Goal: Task Accomplishment & Management: Manage account settings

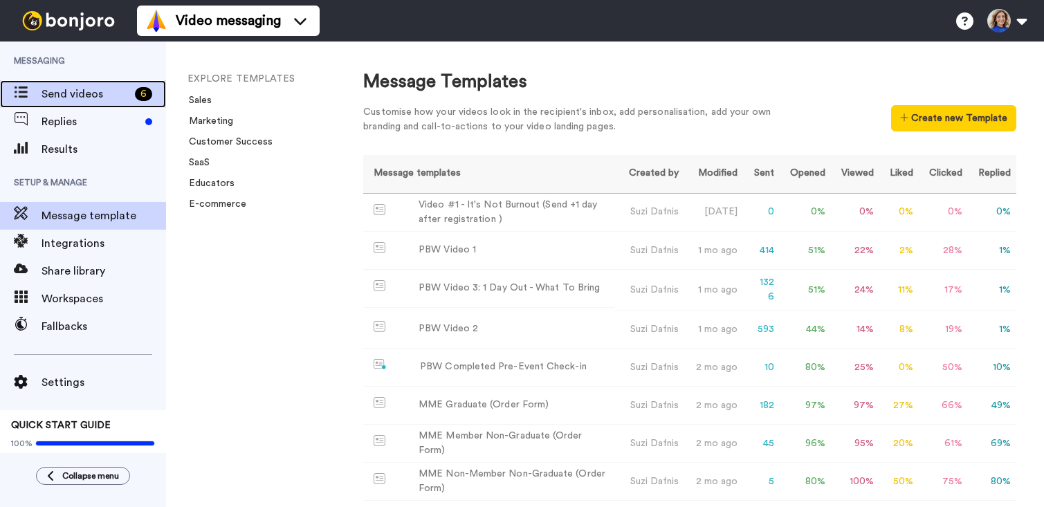
click at [114, 98] on span "Send videos" at bounding box center [86, 94] width 88 height 17
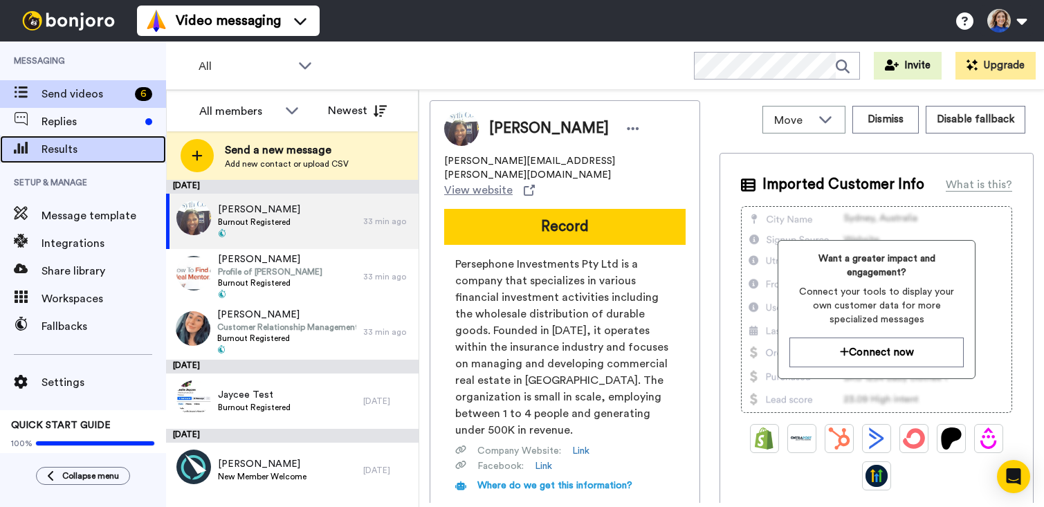
click at [62, 161] on div "Results" at bounding box center [83, 150] width 166 height 28
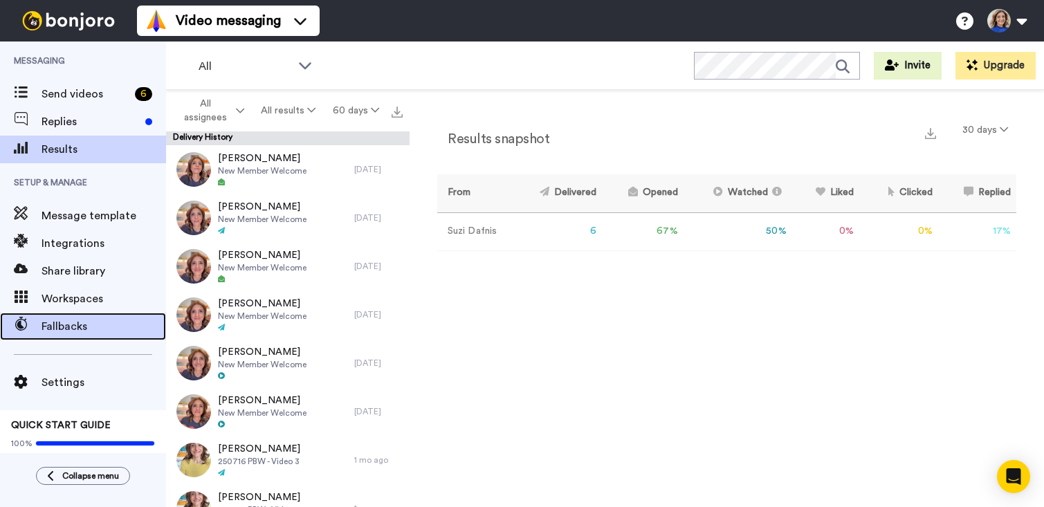
click at [72, 332] on span "Fallbacks" at bounding box center [104, 326] width 125 height 17
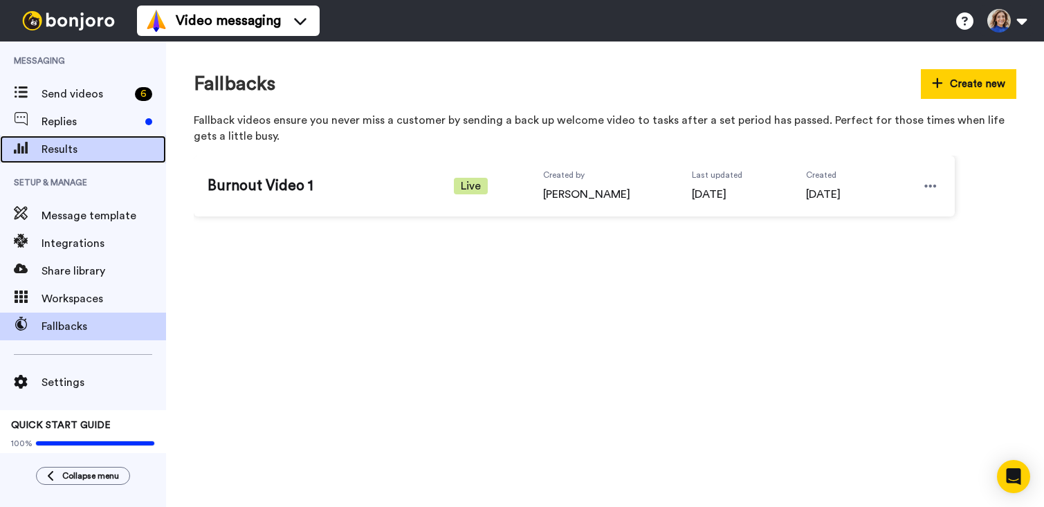
click at [108, 142] on span "Results" at bounding box center [104, 149] width 125 height 17
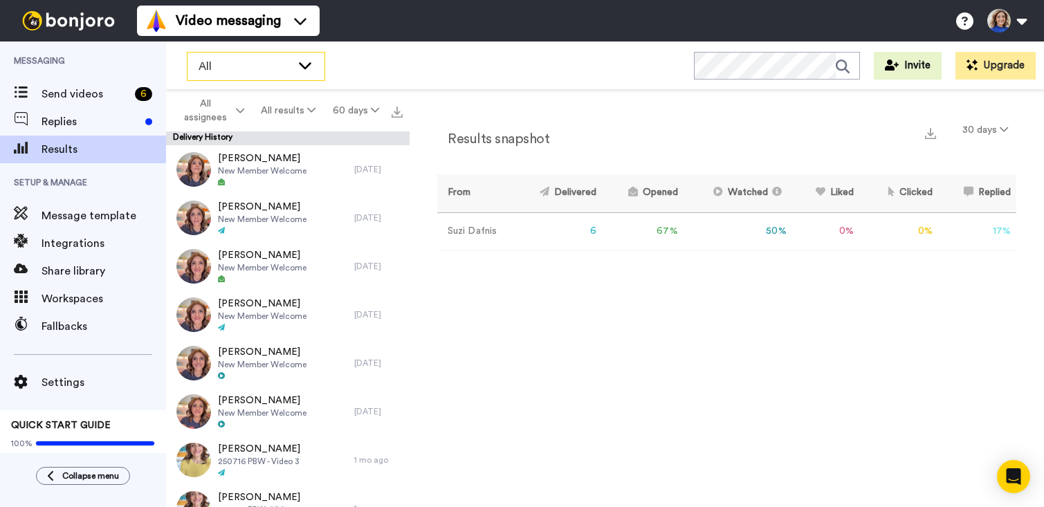
click at [271, 72] on span "All" at bounding box center [245, 66] width 93 height 17
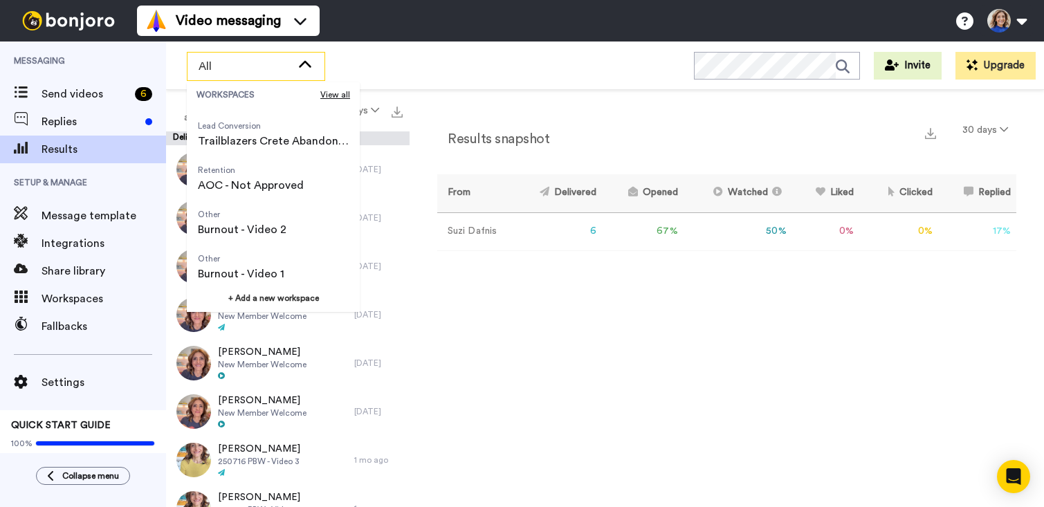
scroll to position [479, 0]
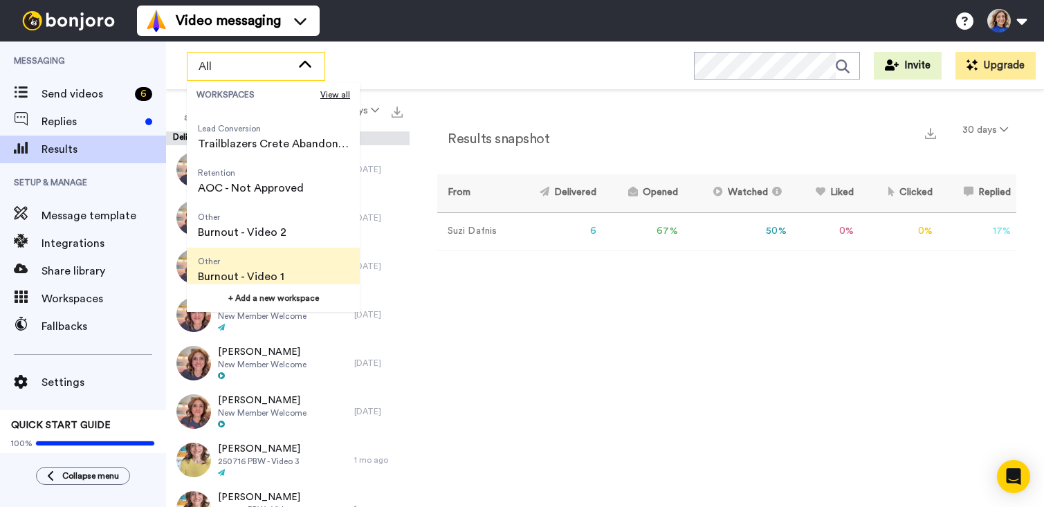
click at [254, 267] on span "Other Burnout - Video 1" at bounding box center [241, 270] width 109 height 44
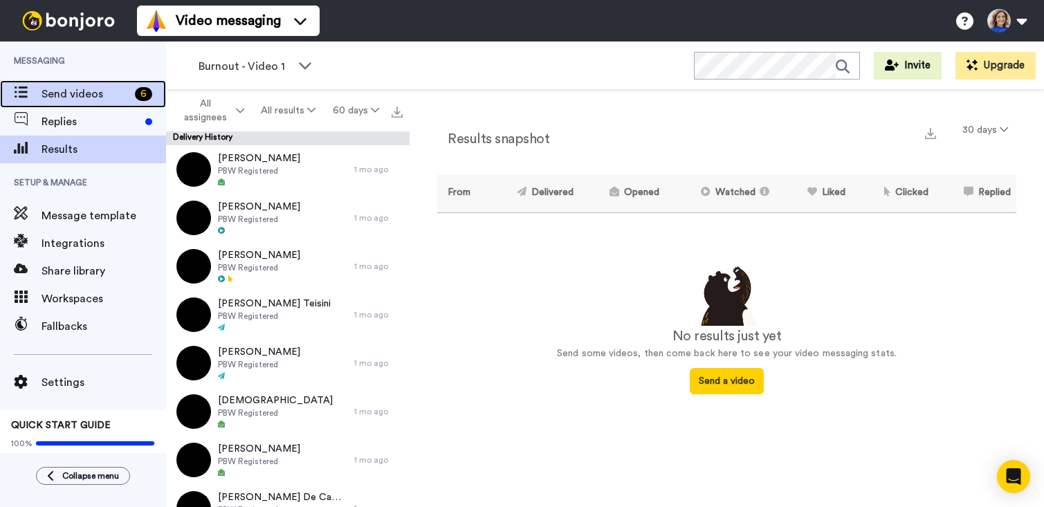
click at [95, 95] on span "Send videos" at bounding box center [86, 94] width 88 height 17
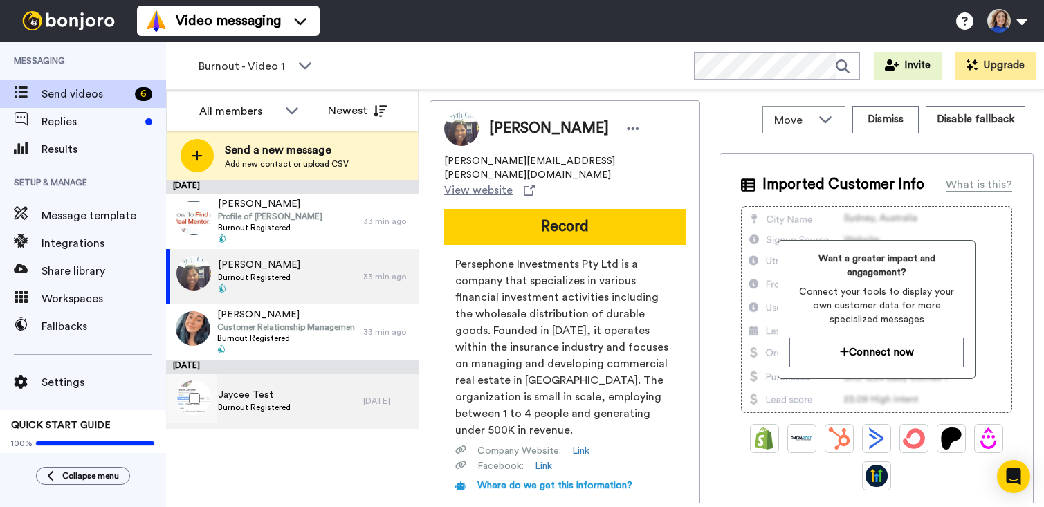
click at [271, 396] on span "Jaycee Test" at bounding box center [254, 395] width 73 height 14
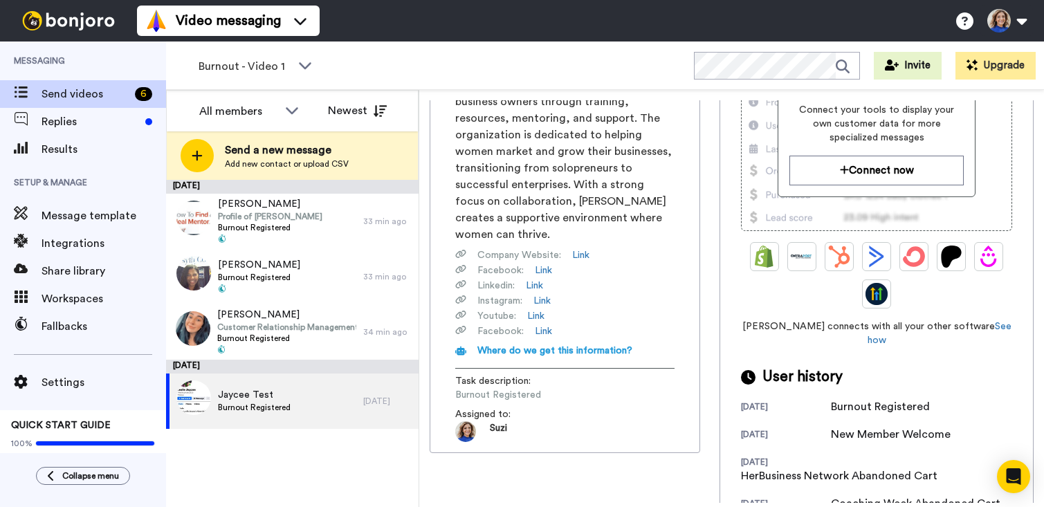
scroll to position [199, 0]
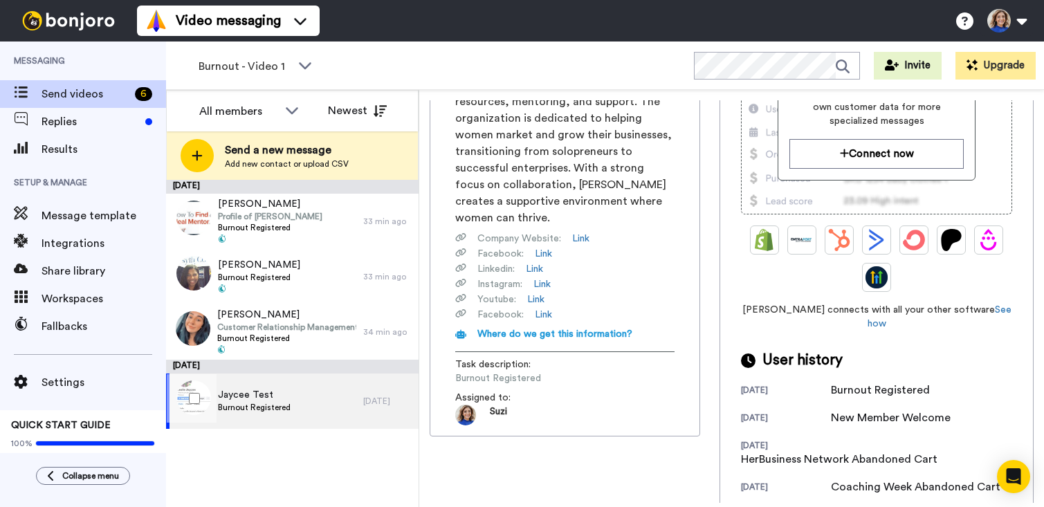
click at [277, 394] on span "Jaycee Test" at bounding box center [254, 395] width 73 height 14
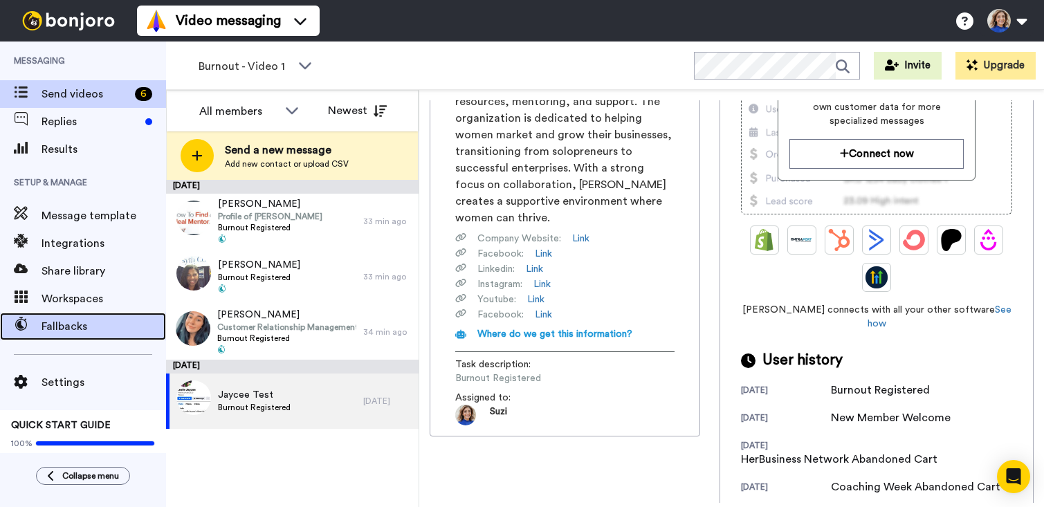
click at [110, 324] on span "Fallbacks" at bounding box center [104, 326] width 125 height 17
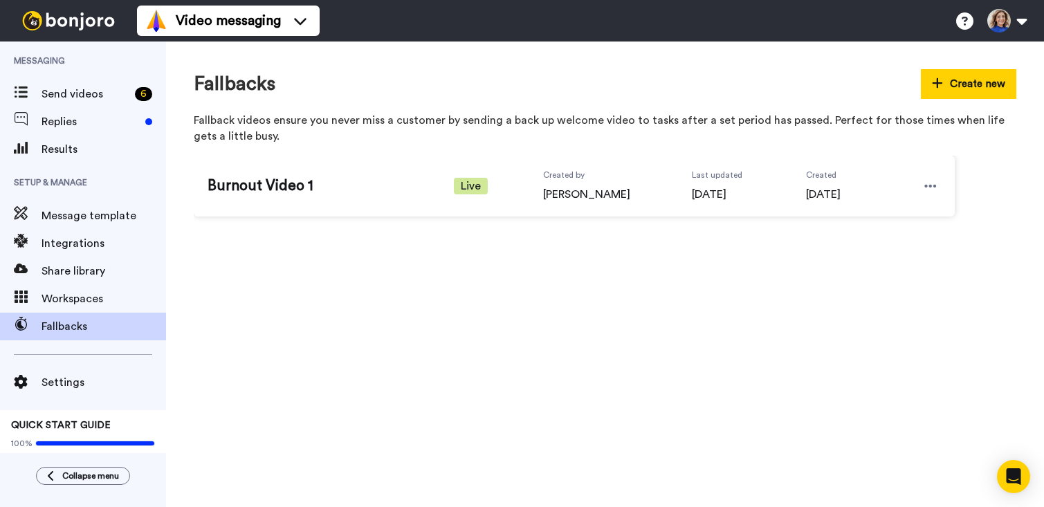
click at [736, 192] on span "[DATE]" at bounding box center [723, 194] width 62 height 17
click at [934, 183] on icon at bounding box center [930, 186] width 12 height 14
click at [913, 208] on li "Edit" at bounding box center [900, 209] width 79 height 19
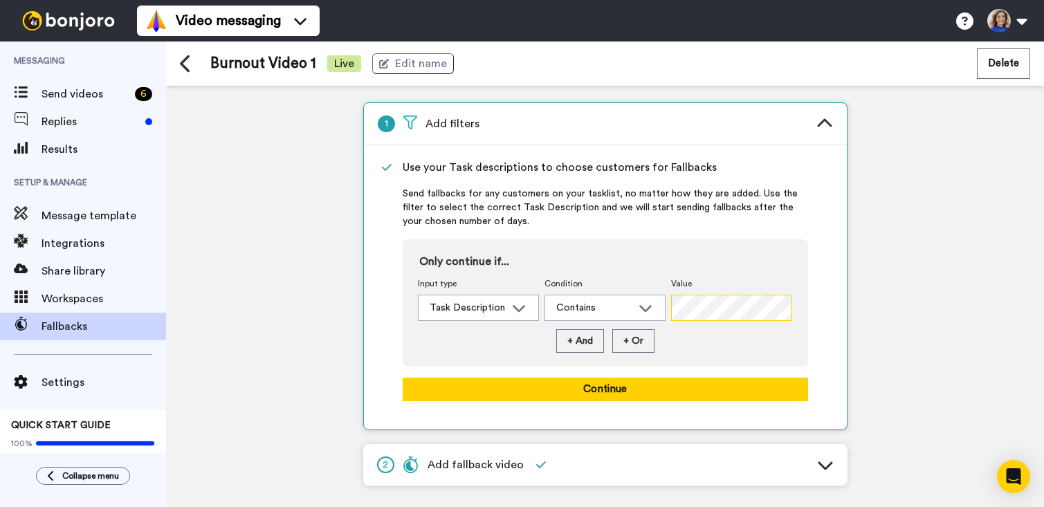
click at [794, 307] on div "Only continue if... Input type Task Description Task Description Condition Cont…" at bounding box center [605, 302] width 405 height 127
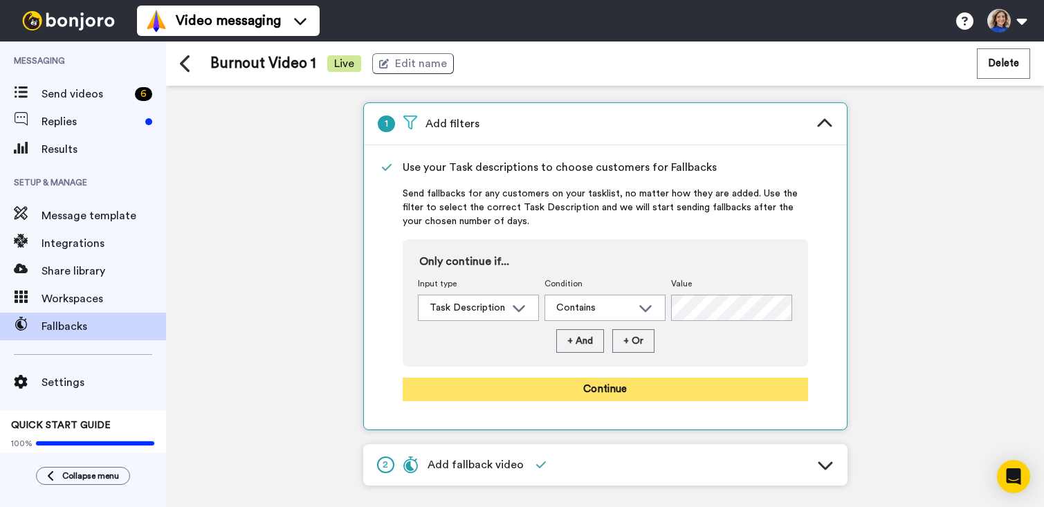
click at [713, 384] on button "Continue" at bounding box center [605, 390] width 405 height 24
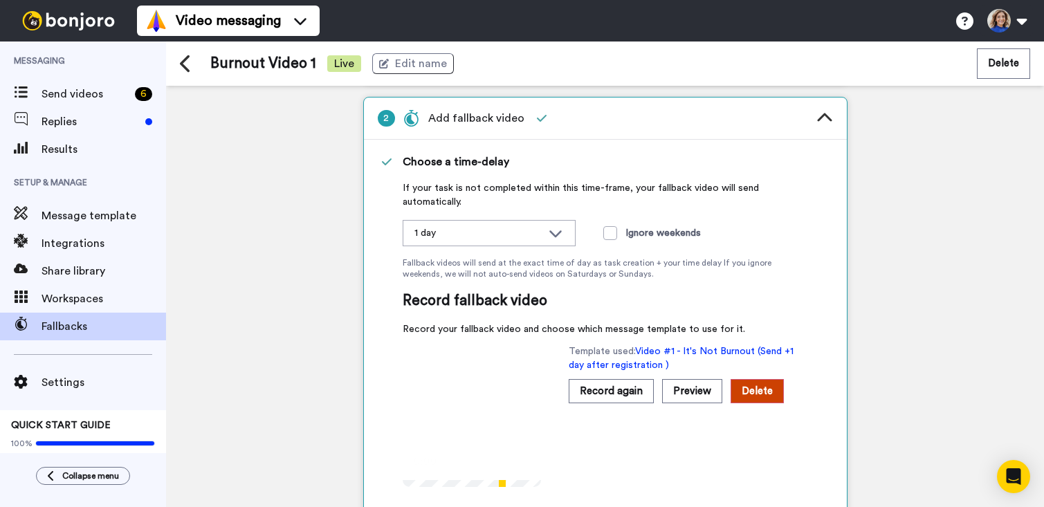
scroll to position [72, 0]
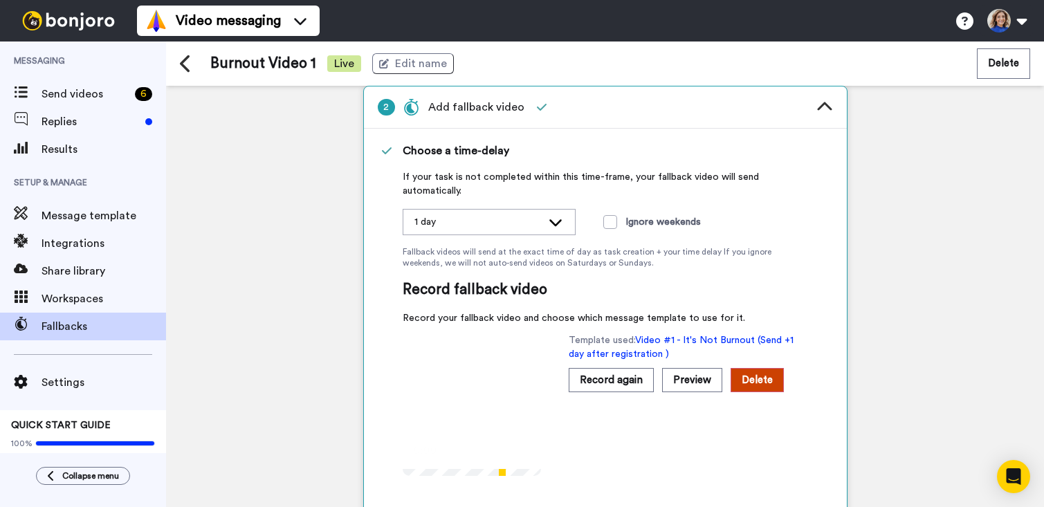
click at [550, 226] on icon at bounding box center [555, 222] width 17 height 14
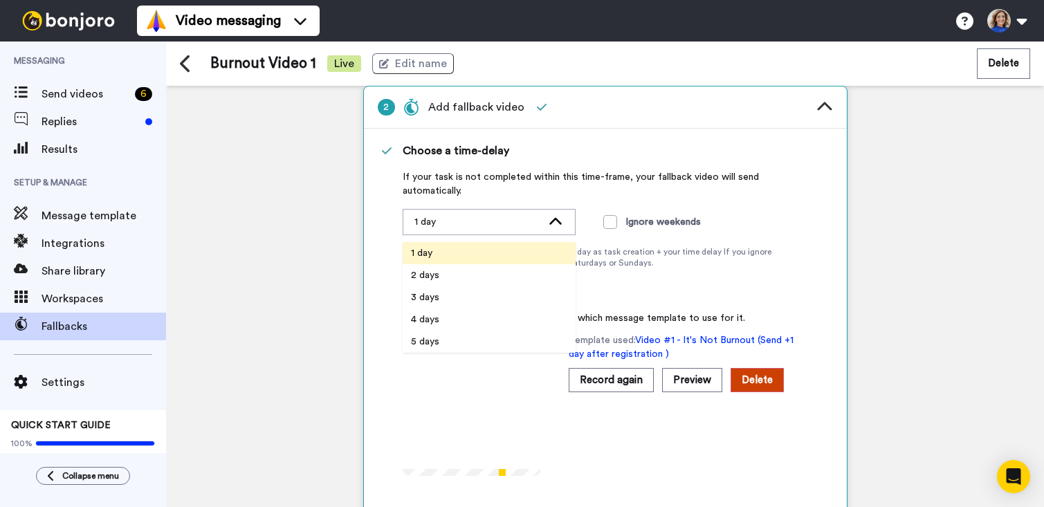
click at [523, 248] on li "1 day" at bounding box center [489, 253] width 173 height 22
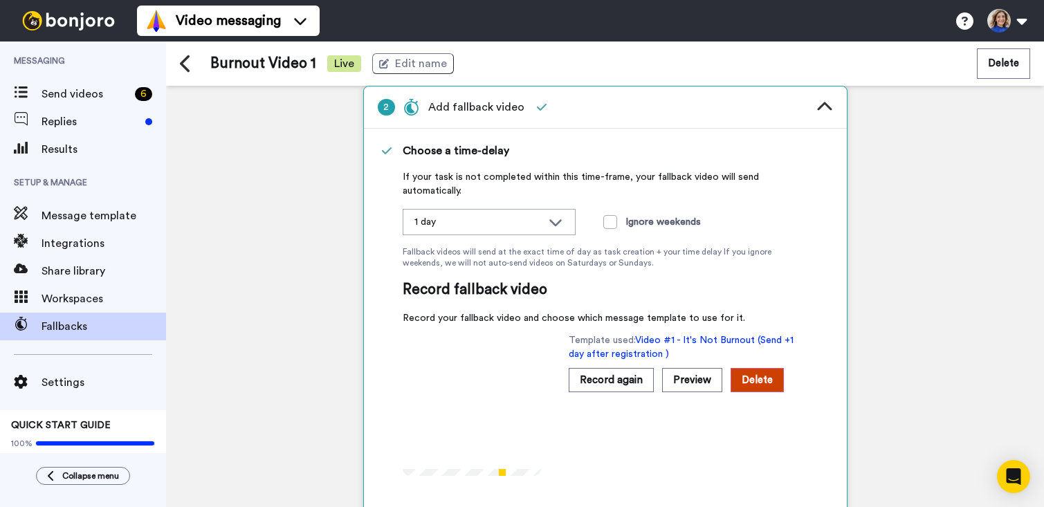
scroll to position [83, 0]
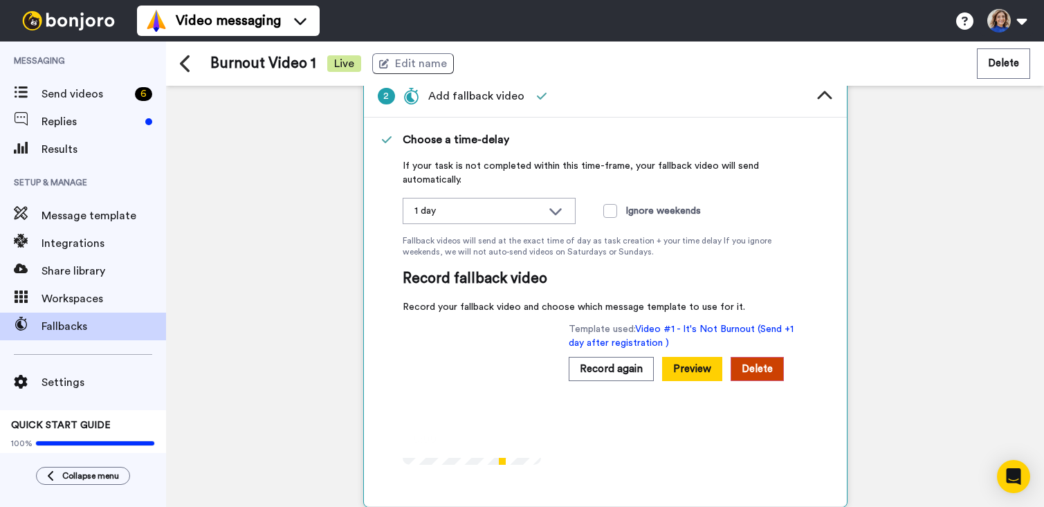
click at [691, 374] on button "Preview" at bounding box center [692, 369] width 60 height 24
click at [311, 255] on div "1 Add filters 2 Add fallback video Choose a time-delay If your task is not comp…" at bounding box center [605, 296] width 878 height 421
click at [188, 65] on icon at bounding box center [186, 63] width 12 height 19
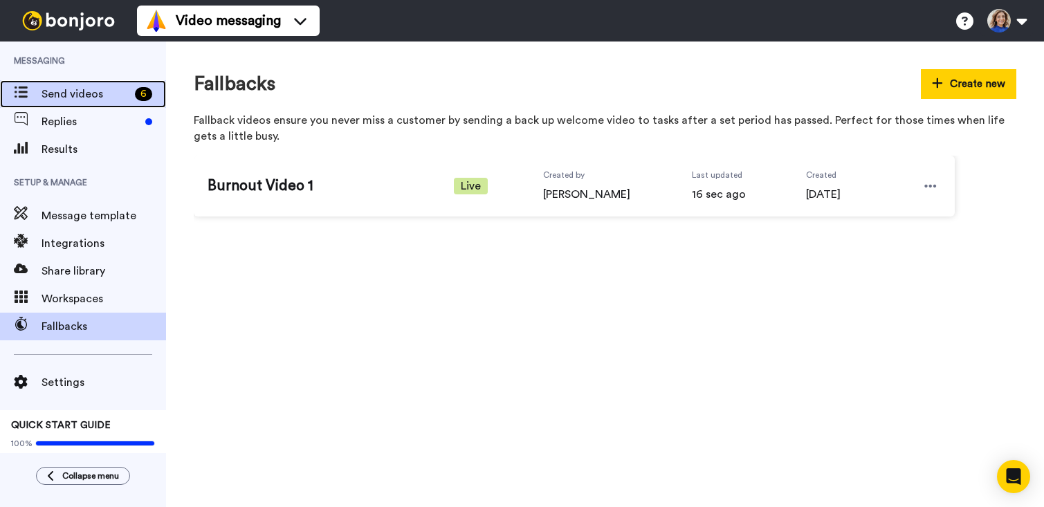
click at [73, 91] on span "Send videos" at bounding box center [86, 94] width 88 height 17
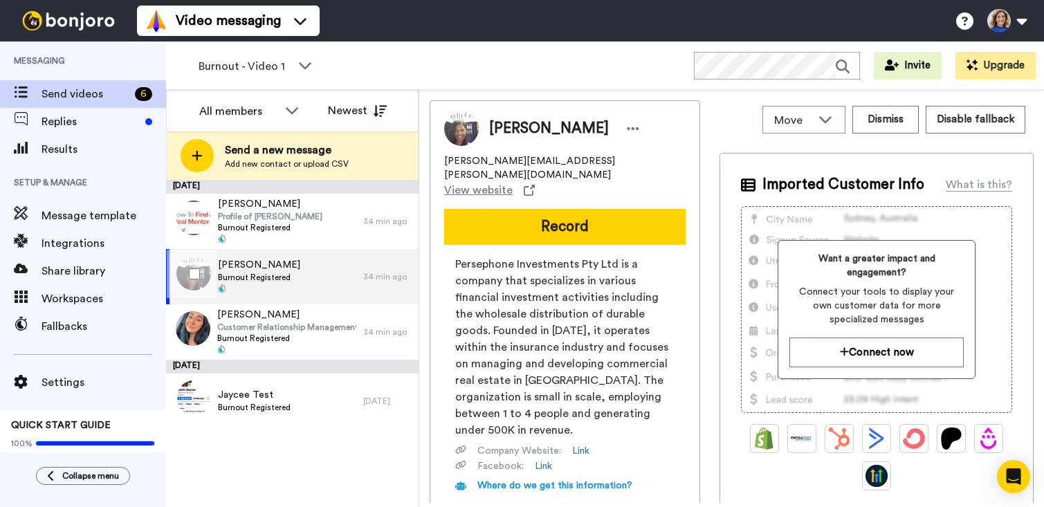
click at [282, 270] on span "[PERSON_NAME]" at bounding box center [259, 265] width 82 height 14
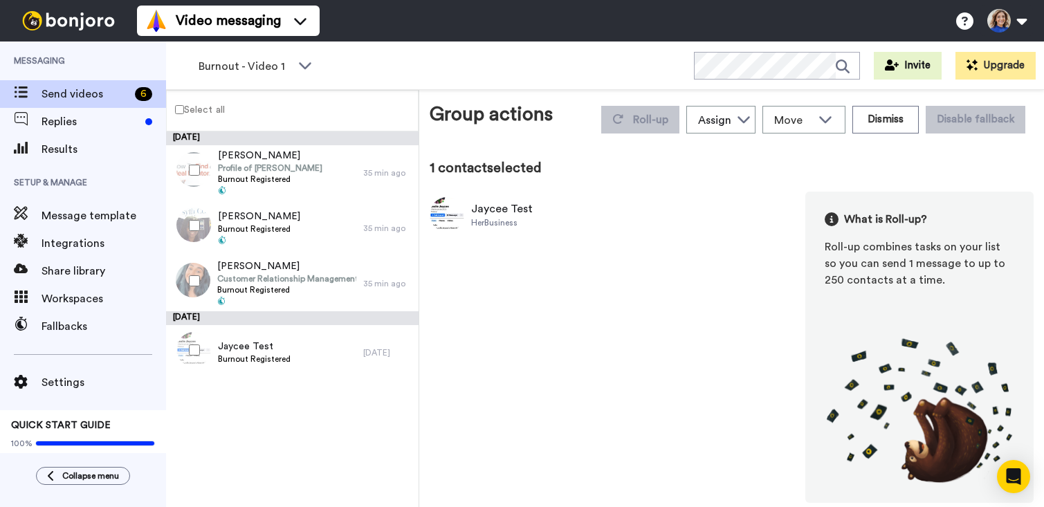
click at [516, 209] on div "Jaycee Test" at bounding box center [502, 209] width 62 height 17
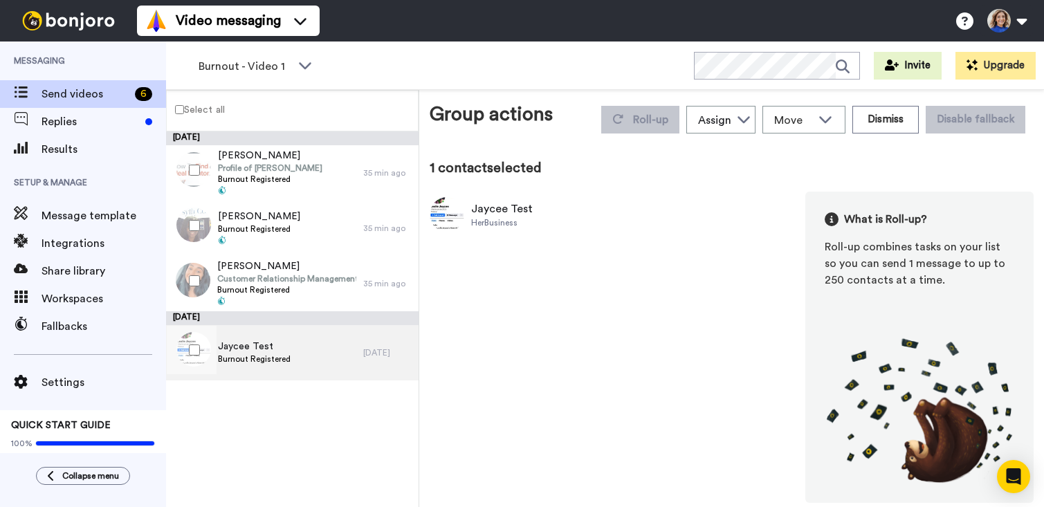
click at [254, 348] on span "Jaycee Test" at bounding box center [254, 347] width 73 height 14
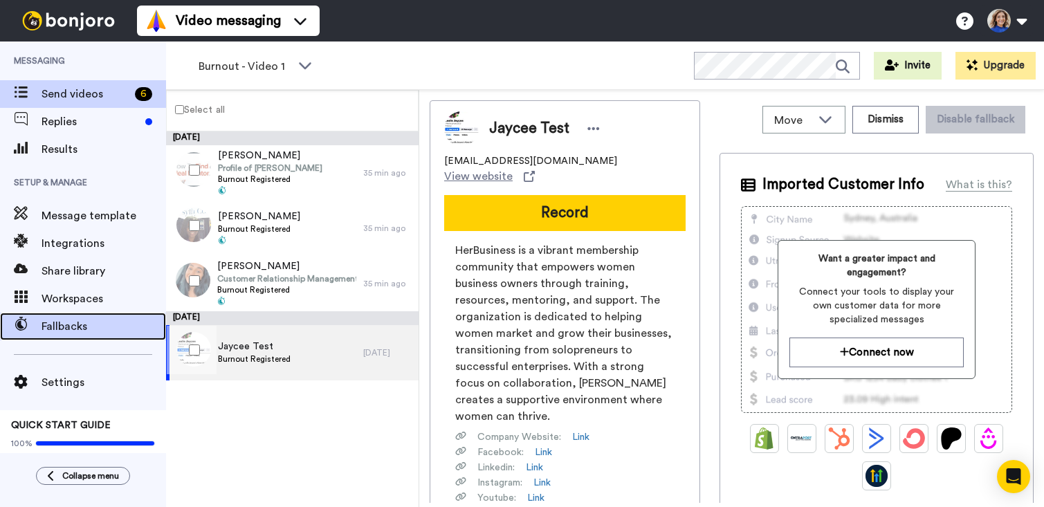
click at [46, 331] on span "Fallbacks" at bounding box center [104, 326] width 125 height 17
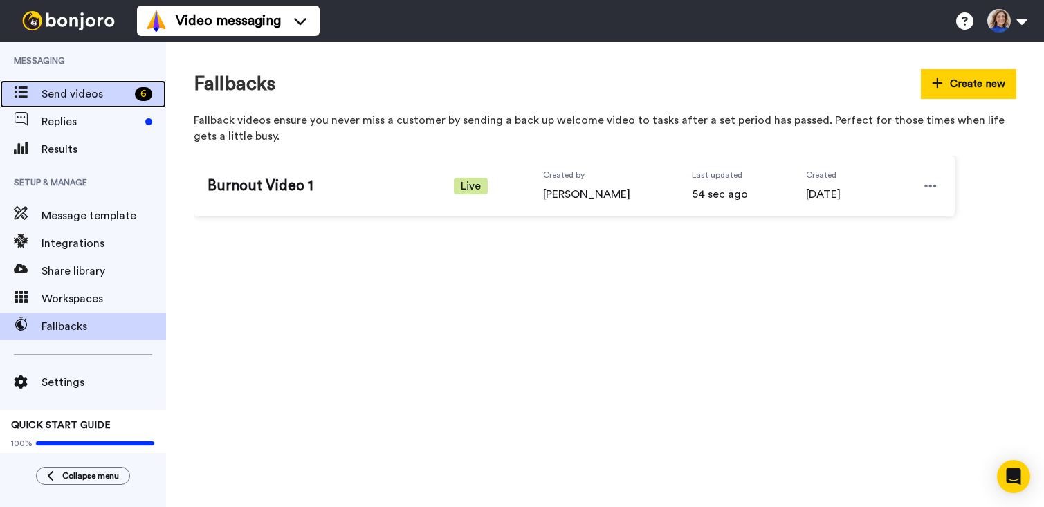
click at [64, 96] on span "Send videos" at bounding box center [86, 94] width 88 height 17
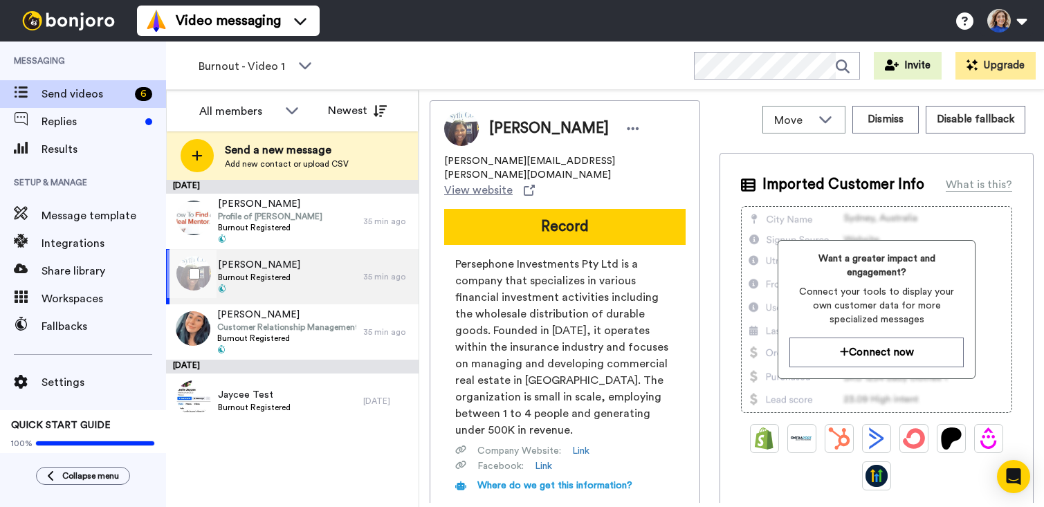
click at [275, 282] on span "Burnout Registered" at bounding box center [259, 277] width 82 height 11
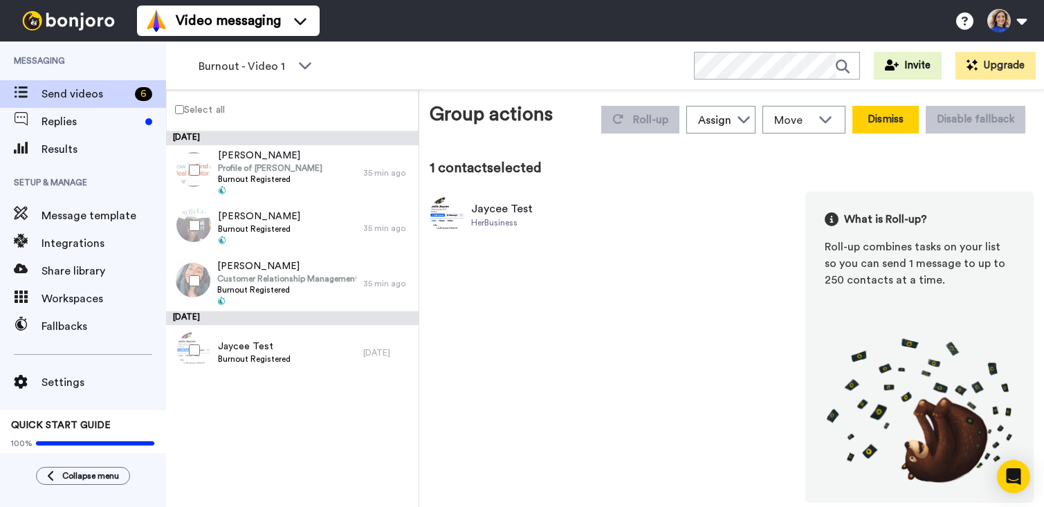
click at [885, 122] on button "Dismiss" at bounding box center [885, 120] width 66 height 28
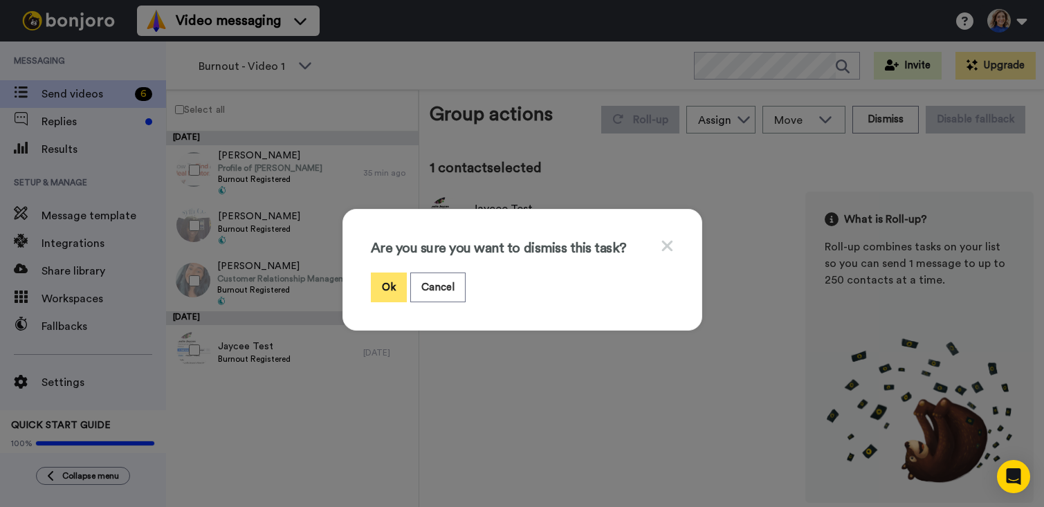
click at [397, 295] on button "Ok" at bounding box center [389, 288] width 36 height 30
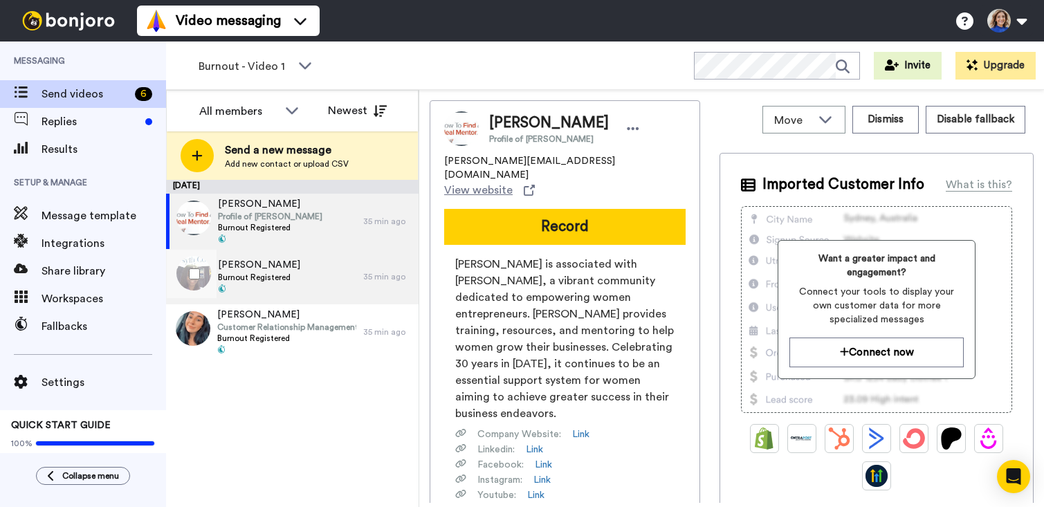
click at [275, 277] on span "Burnout Registered" at bounding box center [259, 277] width 82 height 11
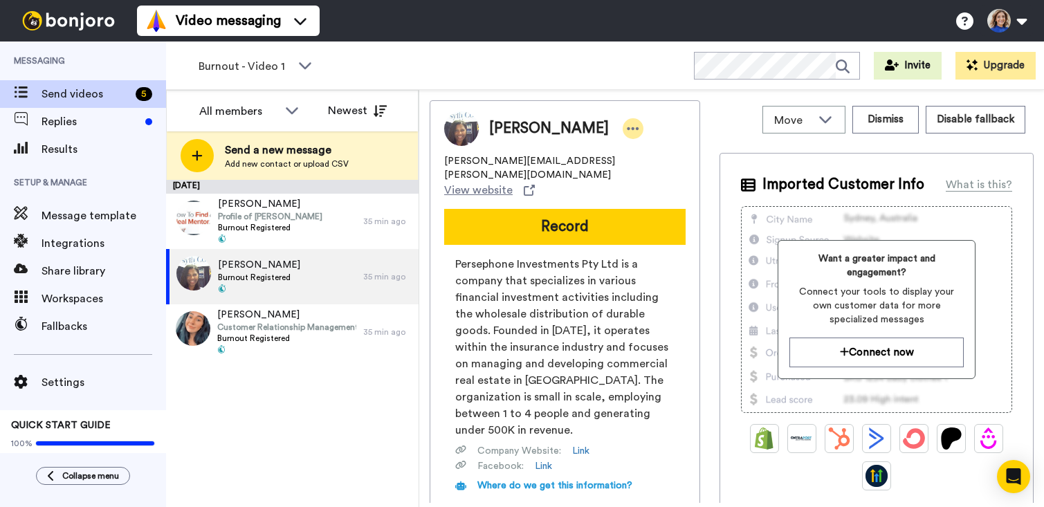
click at [627, 125] on icon at bounding box center [633, 129] width 12 height 14
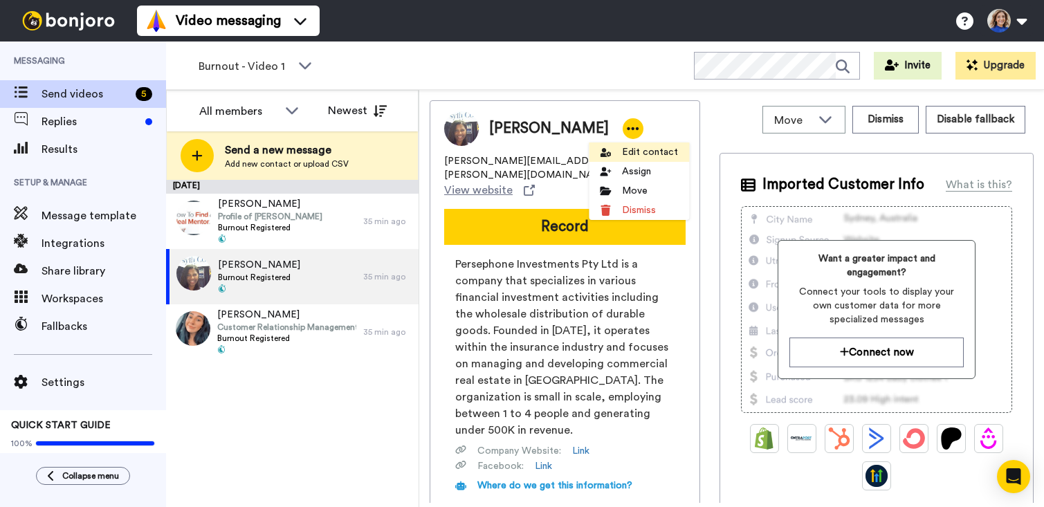
click at [623, 149] on li "Edit contact" at bounding box center [639, 152] width 100 height 19
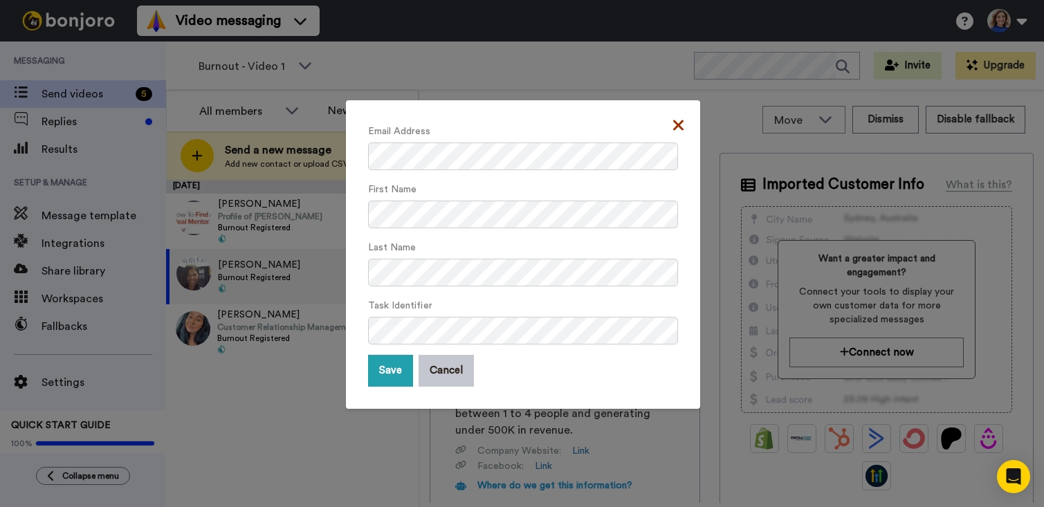
click at [675, 125] on icon at bounding box center [678, 125] width 10 height 17
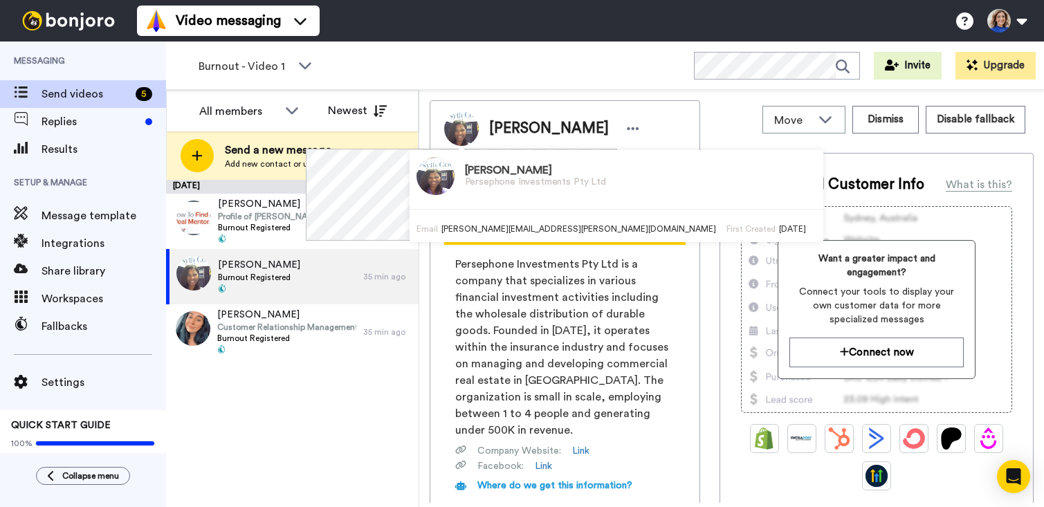
click at [459, 134] on img at bounding box center [461, 128] width 35 height 35
